Goal: Share content: Share content

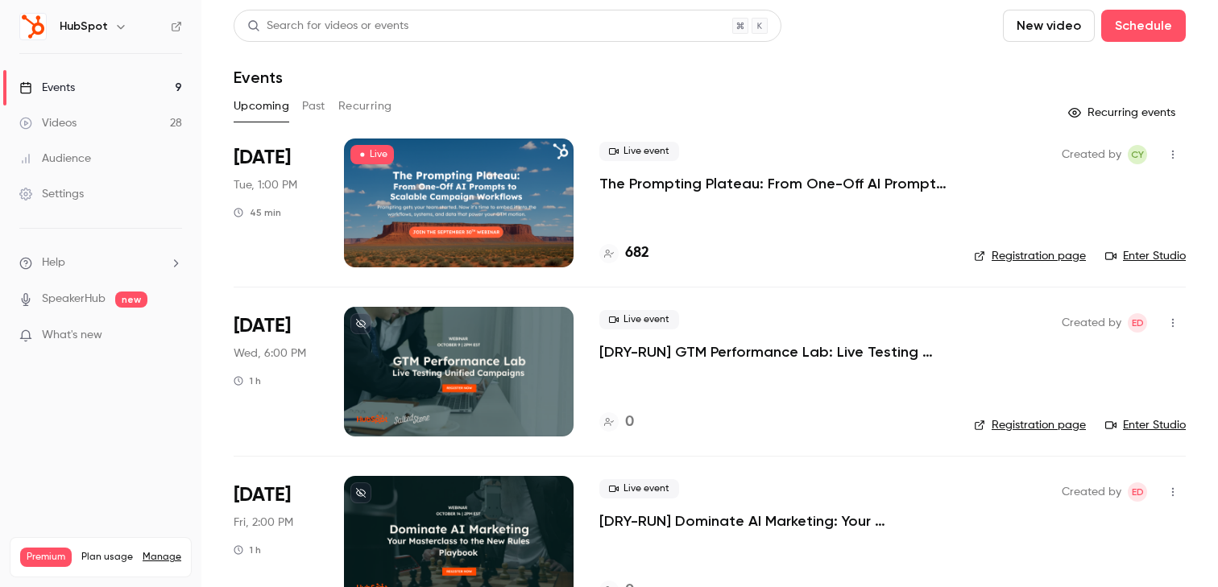
click at [323, 102] on button "Past" at bounding box center [313, 106] width 23 height 26
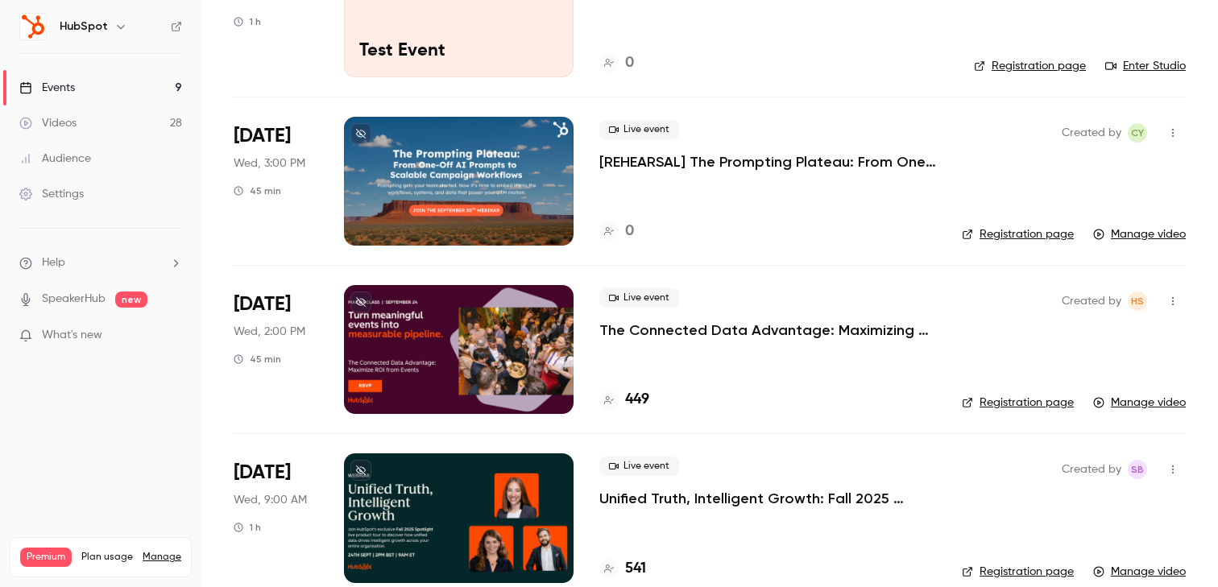
scroll to position [404, 0]
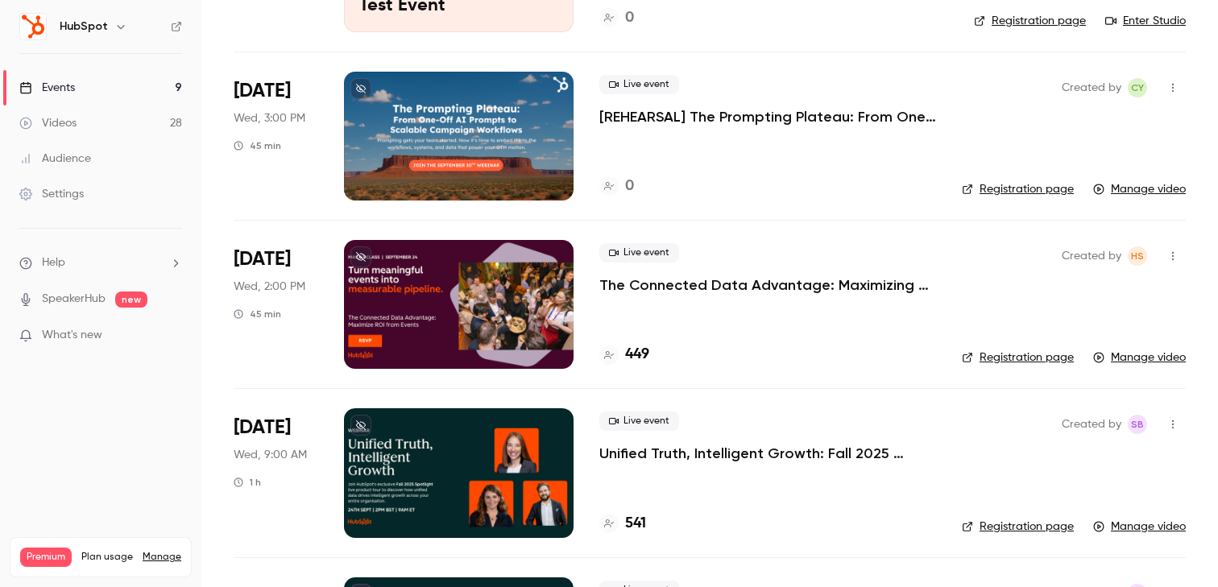
click at [707, 294] on p "The Connected Data Advantage: Maximizing ROI from In-Person Events" at bounding box center [767, 284] width 337 height 19
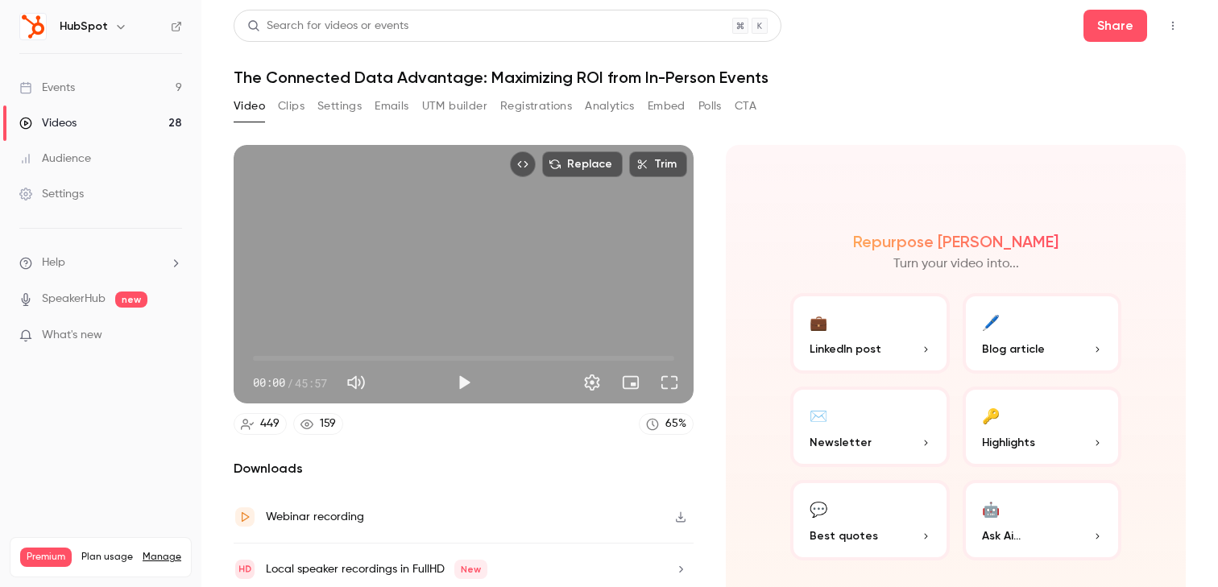
click at [1171, 23] on icon "Top Bar Actions" at bounding box center [1172, 25] width 13 height 11
click at [1162, 28] on div at bounding box center [609, 293] width 1218 height 587
click at [411, 70] on h1 "The Connected Data Advantage: Maximizing ROI from In-Person Events" at bounding box center [710, 77] width 952 height 19
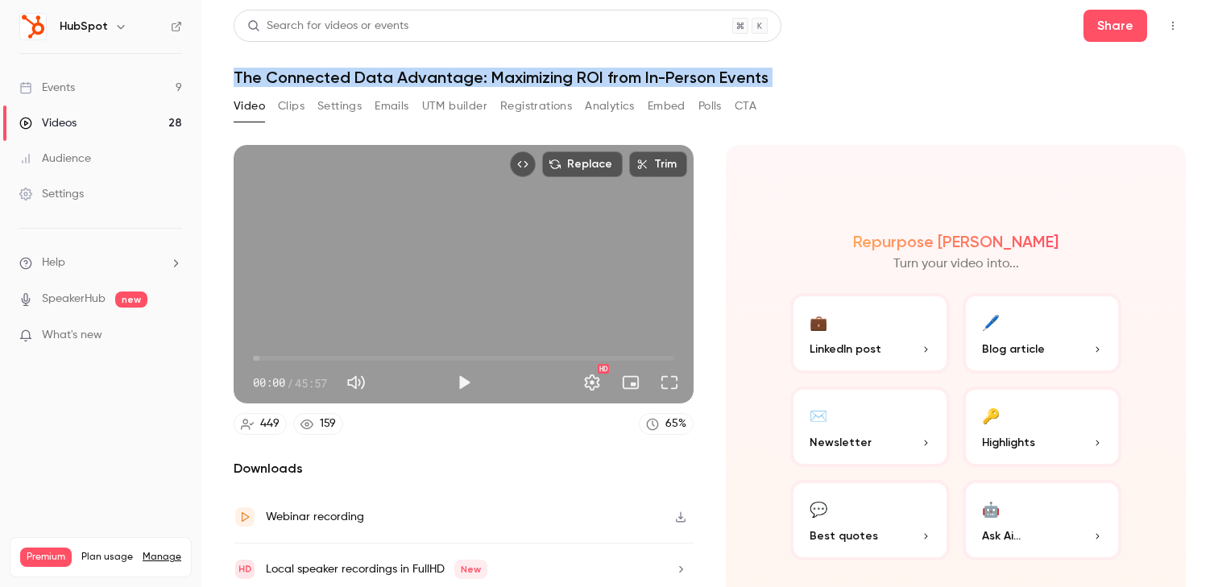
click at [411, 70] on h1 "The Connected Data Advantage: Maximizing ROI from In-Person Events" at bounding box center [710, 77] width 952 height 19
click at [1131, 39] on button "Share" at bounding box center [1115, 26] width 64 height 32
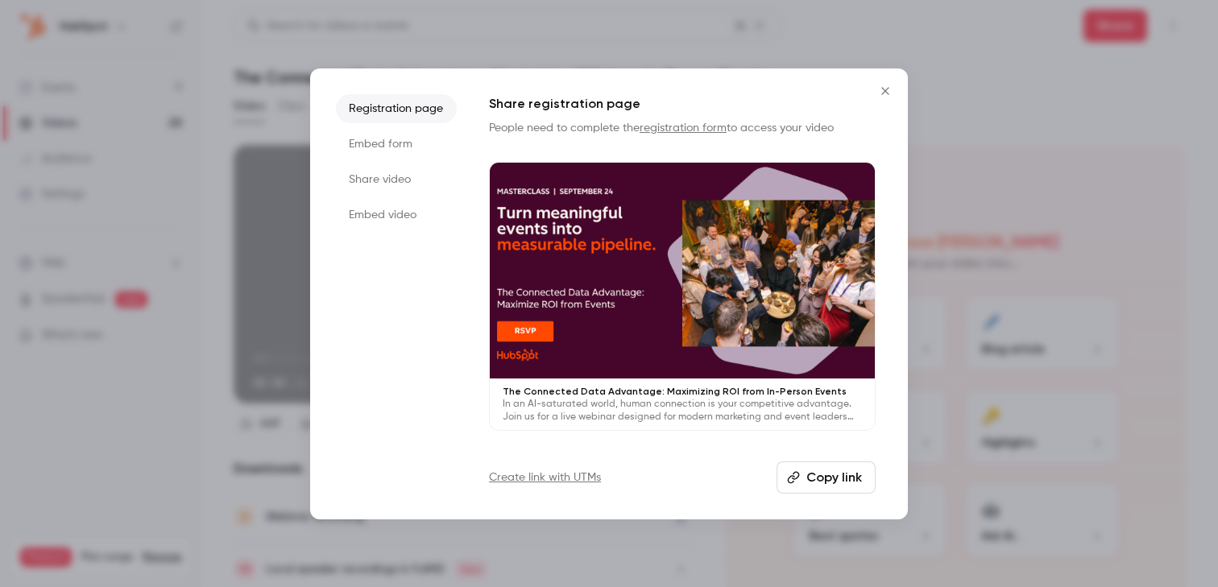
click at [845, 494] on div "Registration page Embed form Share video Embed video Share registration page Pe…" at bounding box center [608, 293] width 597 height 451
click at [837, 482] on button "Copy link" at bounding box center [825, 477] width 99 height 32
click at [887, 94] on icon "Close" at bounding box center [884, 91] width 19 height 13
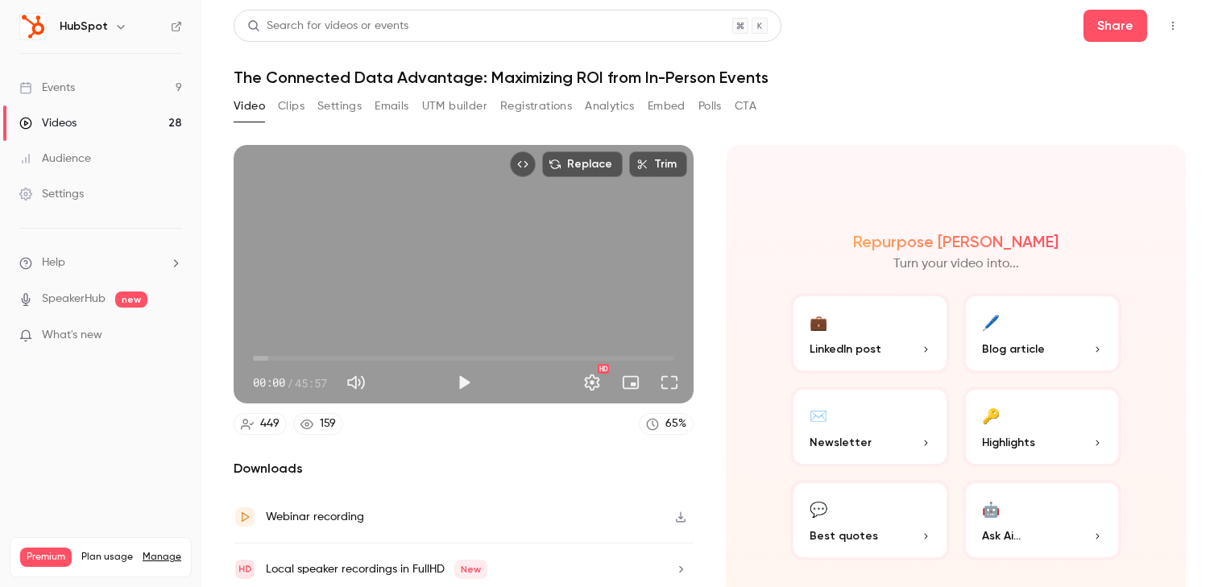
click at [126, 121] on link "Videos 28" at bounding box center [100, 122] width 201 height 35
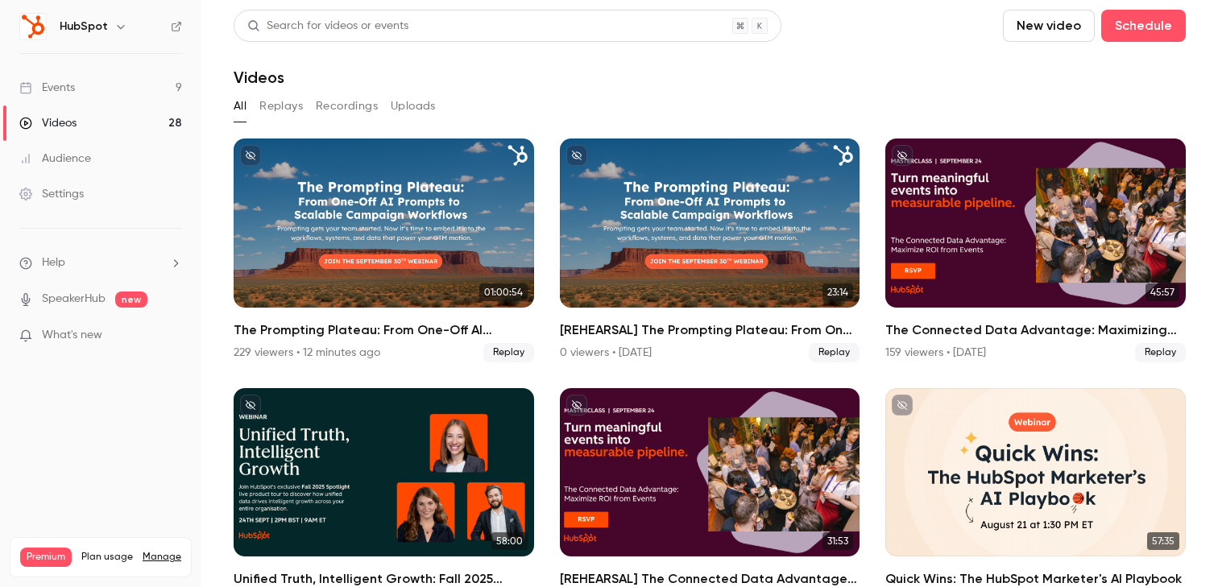
click at [277, 110] on button "Replays" at bounding box center [280, 106] width 43 height 26
click at [242, 104] on button "All" at bounding box center [240, 106] width 13 height 26
